Goal: Task Accomplishment & Management: Use online tool/utility

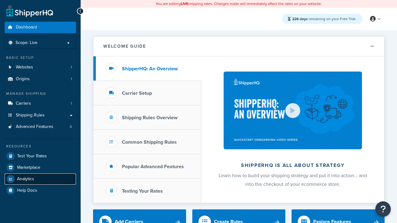
click at [25, 179] on span "Analytics" at bounding box center [25, 179] width 17 height 5
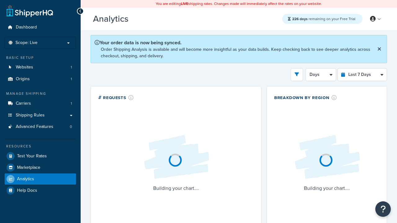
select select "last_7_days"
